Goal: Information Seeking & Learning: Learn about a topic

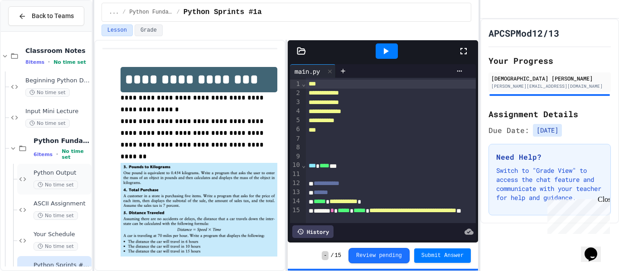
click at [69, 170] on span "Python Output" at bounding box center [62, 173] width 56 height 8
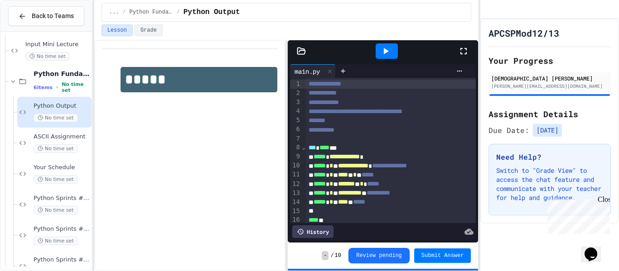
scroll to position [67, 0]
click at [74, 152] on div "No time set" at bounding box center [62, 148] width 56 height 9
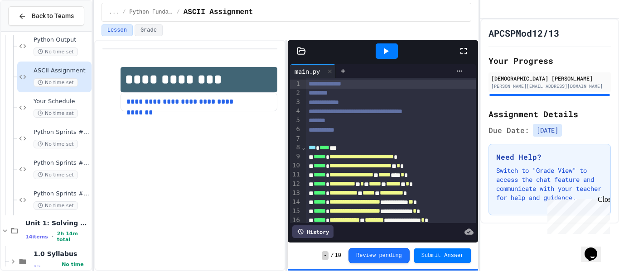
scroll to position [133, 0]
click at [77, 118] on div "Your Schedule No time set" at bounding box center [54, 107] width 74 height 31
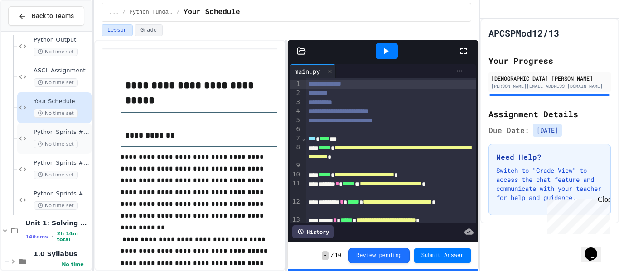
click at [77, 135] on span "Python Sprints #1a" at bounding box center [62, 133] width 56 height 8
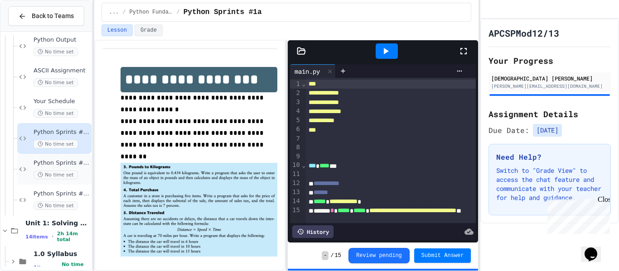
click at [75, 164] on span "Python Sprints #1b" at bounding box center [62, 163] width 56 height 8
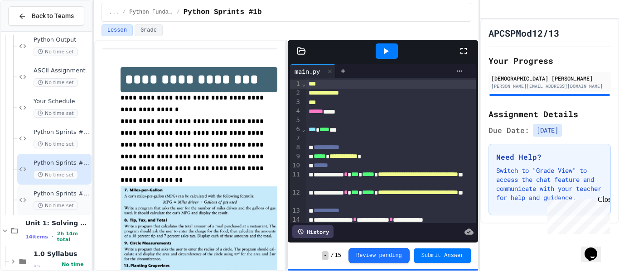
click at [77, 198] on div "Python Sprints #1c No time set" at bounding box center [62, 200] width 56 height 20
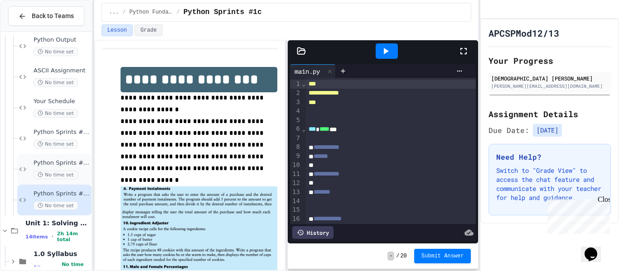
click at [80, 165] on span "Python Sprints #1b" at bounding box center [62, 163] width 56 height 8
